Goal: Information Seeking & Learning: Learn about a topic

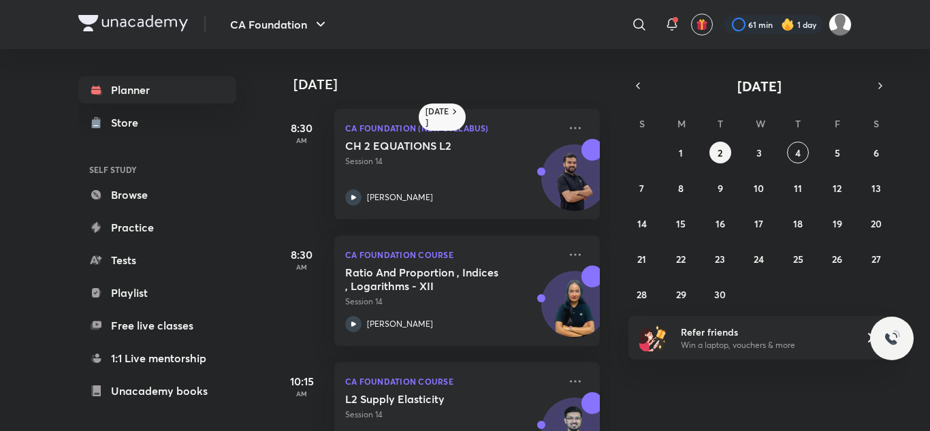
scroll to position [588, 0]
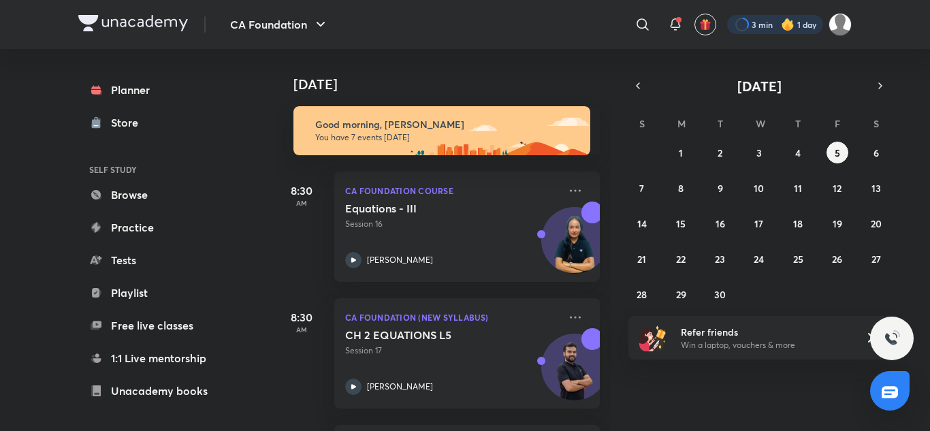
click at [743, 25] on div at bounding box center [775, 24] width 96 height 19
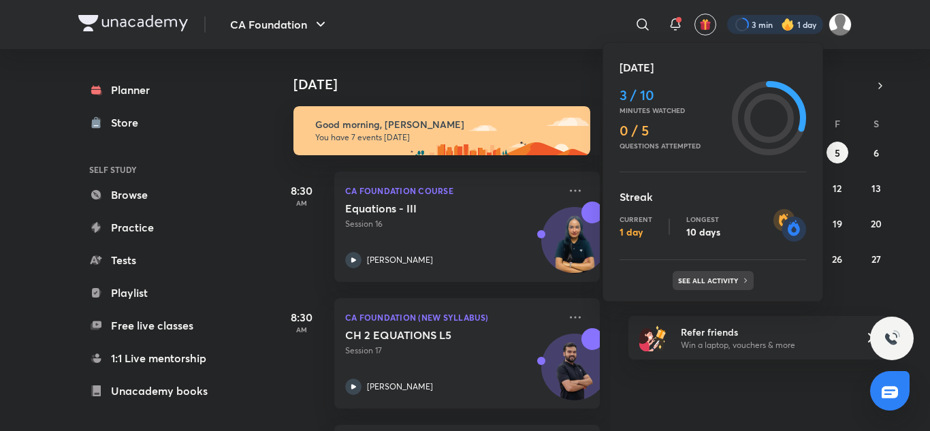
click at [703, 278] on p "See all activity" at bounding box center [709, 280] width 63 height 8
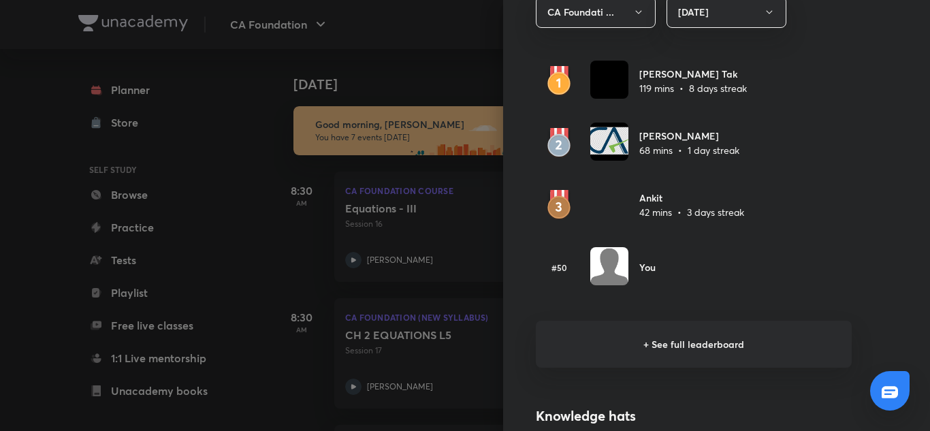
scroll to position [837, 0]
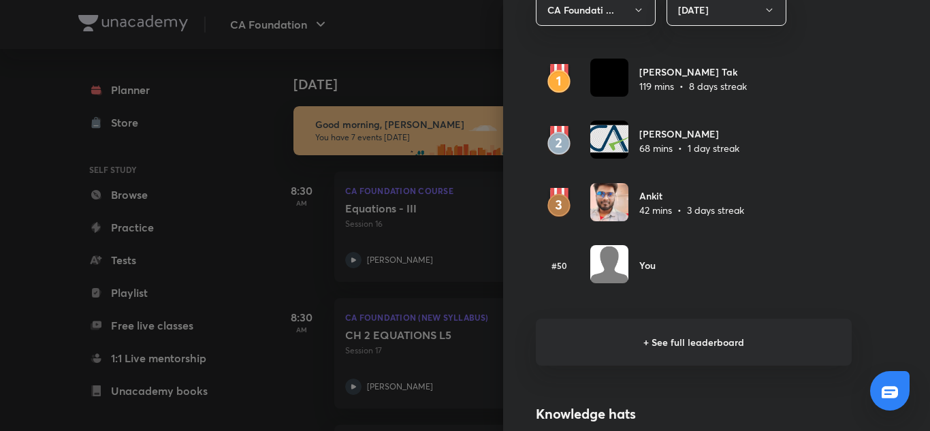
click at [781, 356] on h6 "+ See full leaderboard" at bounding box center [694, 342] width 316 height 47
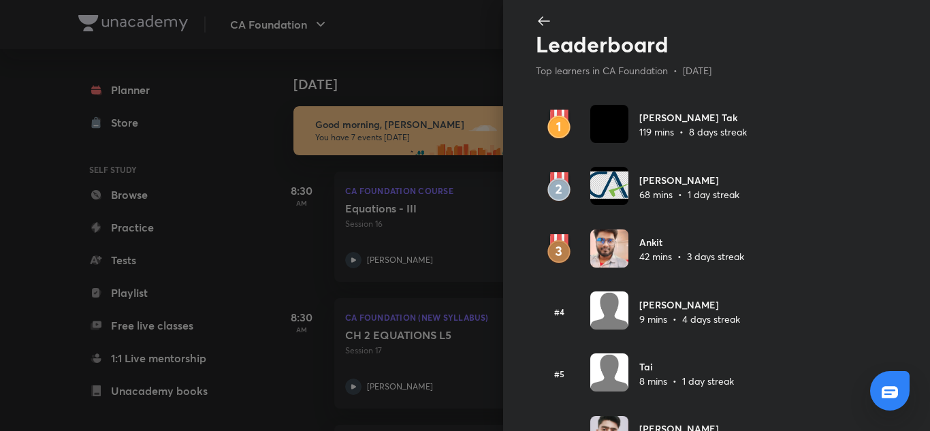
scroll to position [0, 0]
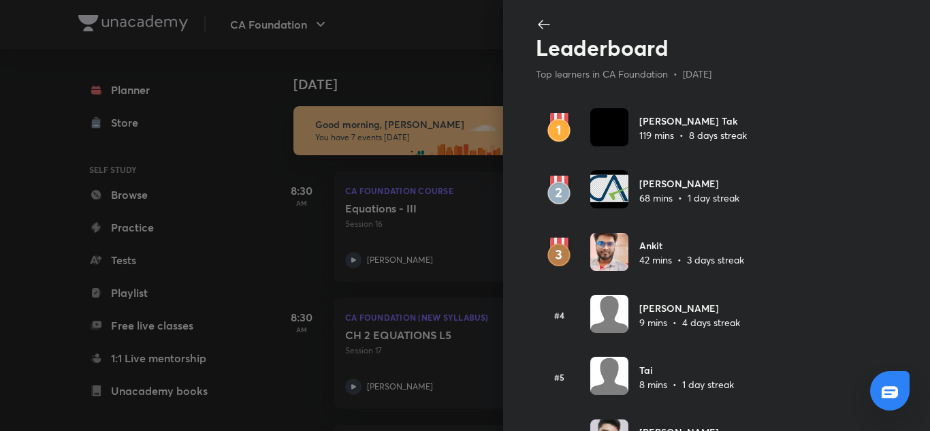
click at [536, 31] on icon at bounding box center [544, 24] width 16 height 16
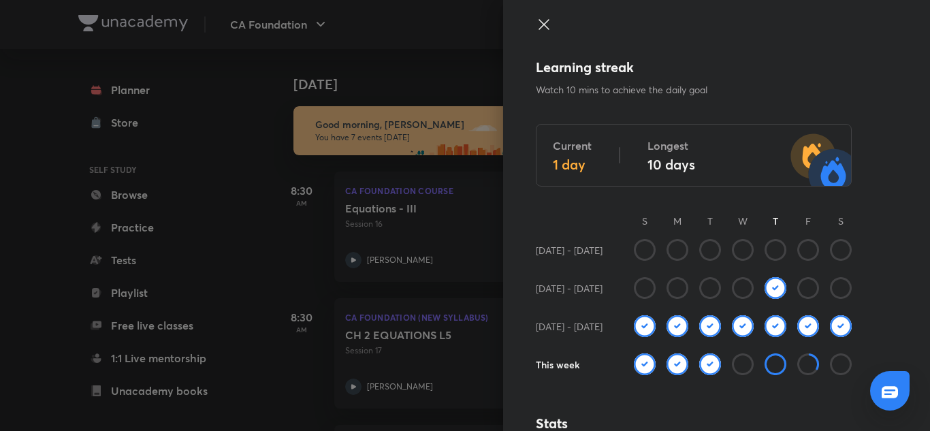
click at [539, 24] on icon at bounding box center [544, 24] width 10 height 10
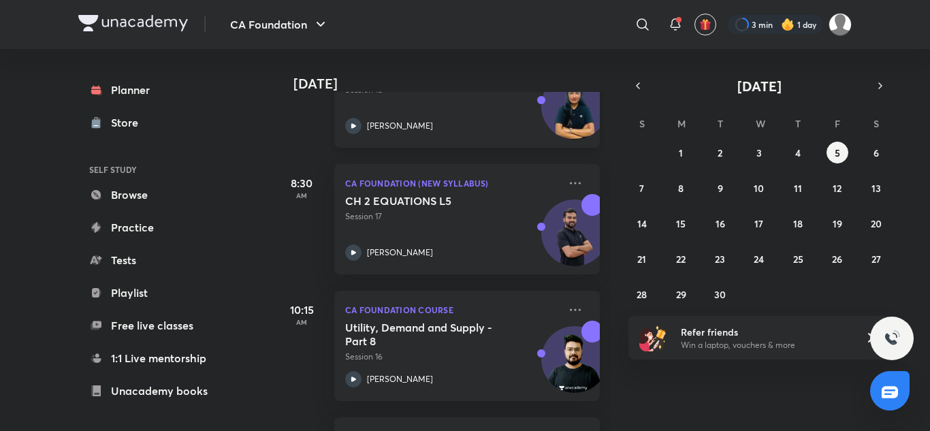
scroll to position [136, 0]
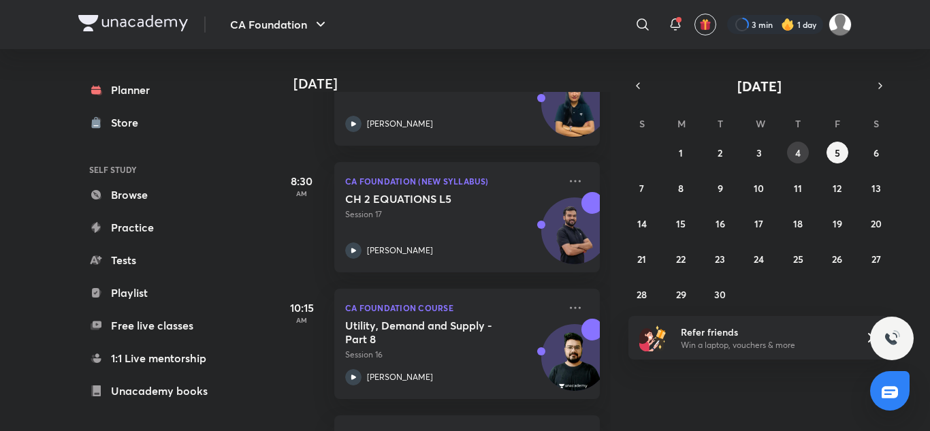
click at [791, 155] on button "4" at bounding box center [798, 153] width 22 height 22
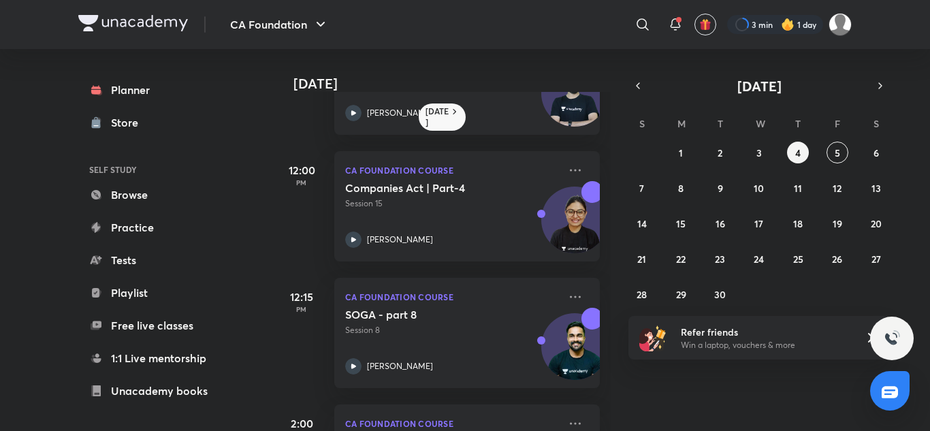
scroll to position [564, 0]
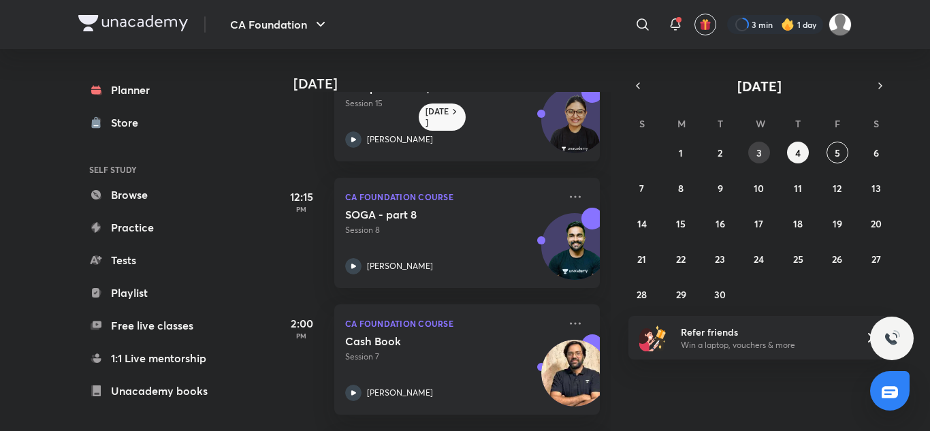
click at [760, 148] on abbr "3" at bounding box center [758, 152] width 5 height 13
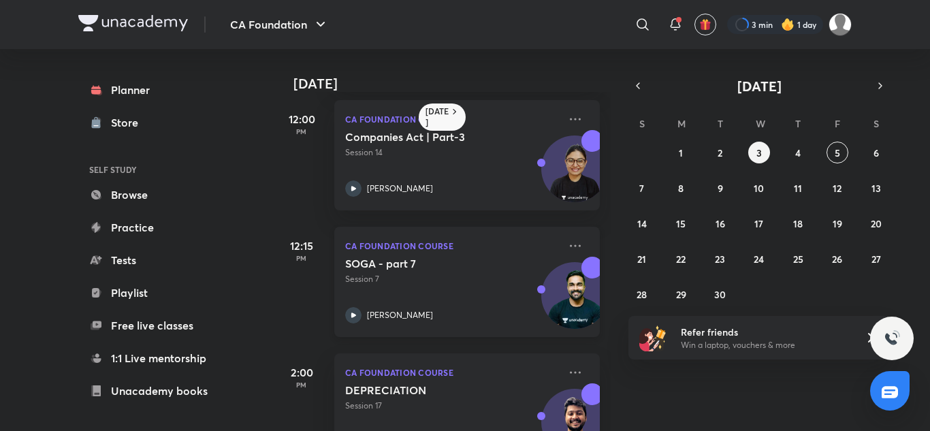
scroll to position [516, 0]
click at [354, 312] on icon at bounding box center [353, 314] width 16 height 16
